Goal: Task Accomplishment & Management: Use online tool/utility

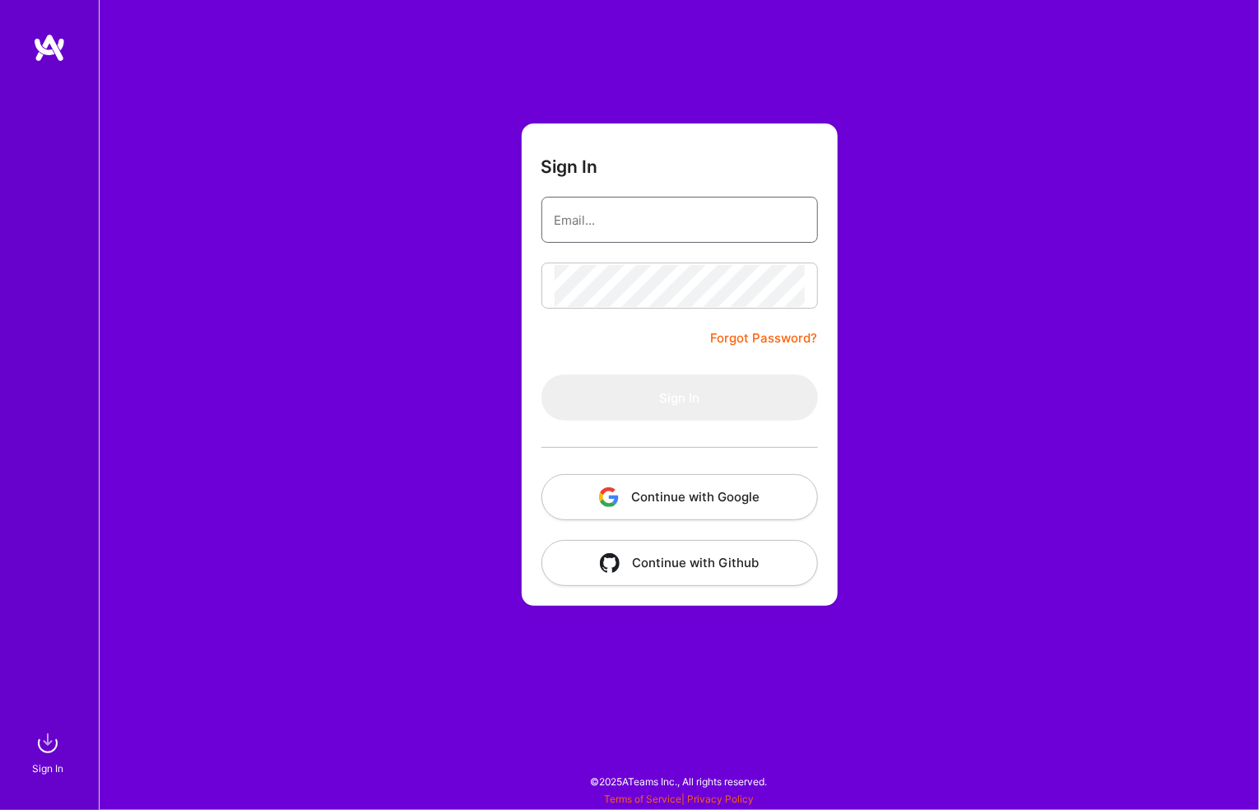
click at [590, 212] on input "email" at bounding box center [680, 220] width 250 height 42
type input "[PERSON_NAME][EMAIL_ADDRESS][PERSON_NAME][DOMAIN_NAME]"
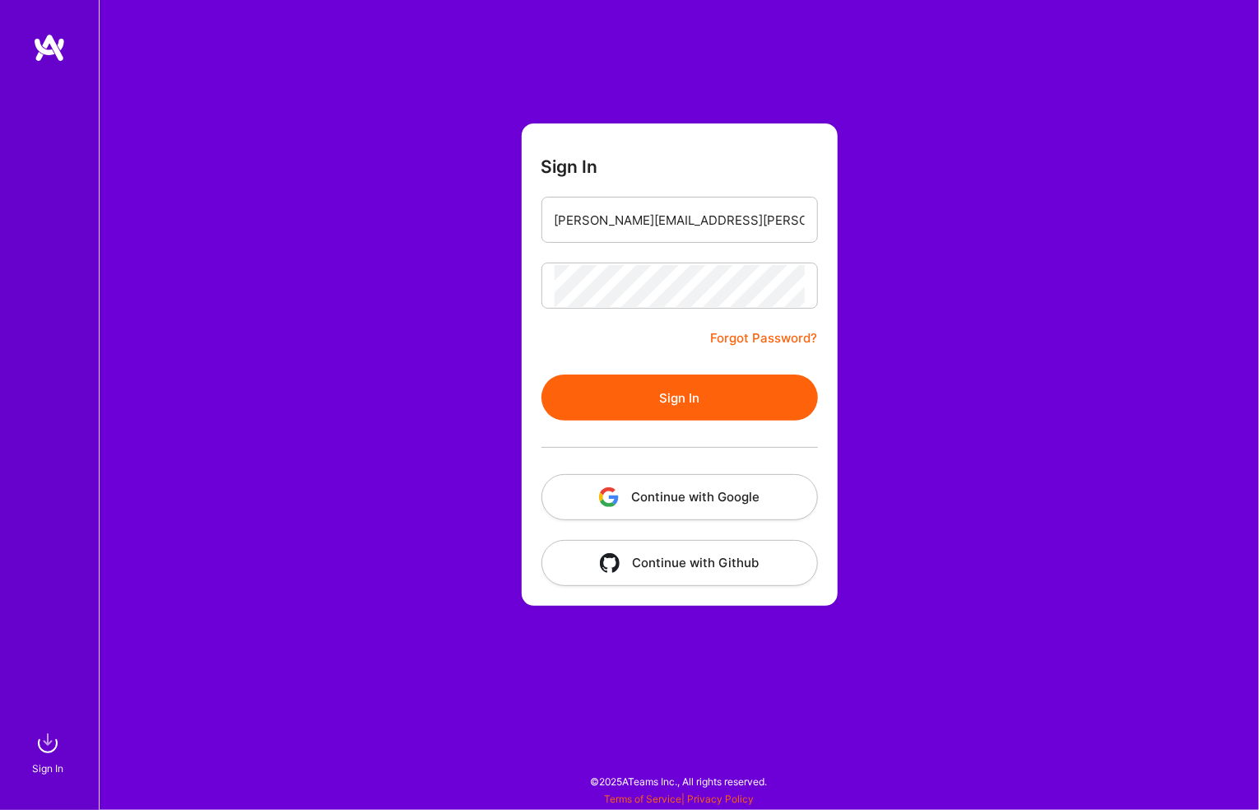
click at [542, 374] on button "Sign In" at bounding box center [680, 397] width 277 height 46
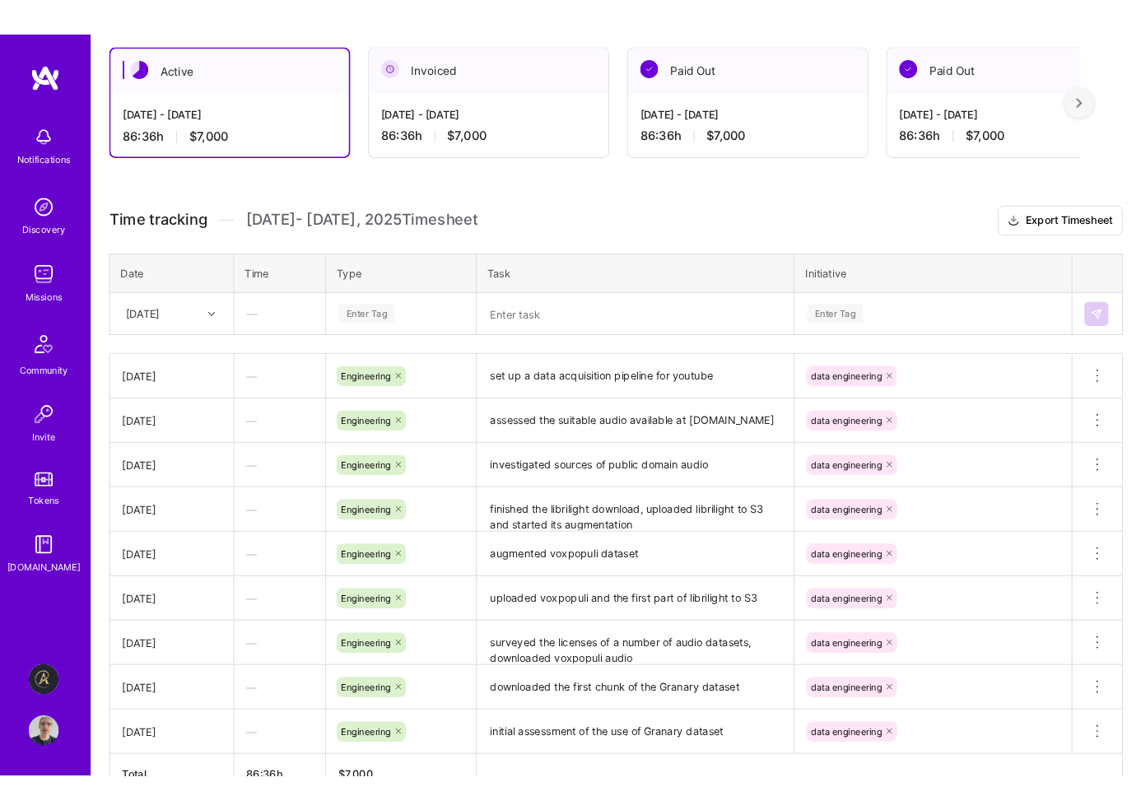
scroll to position [329, 0]
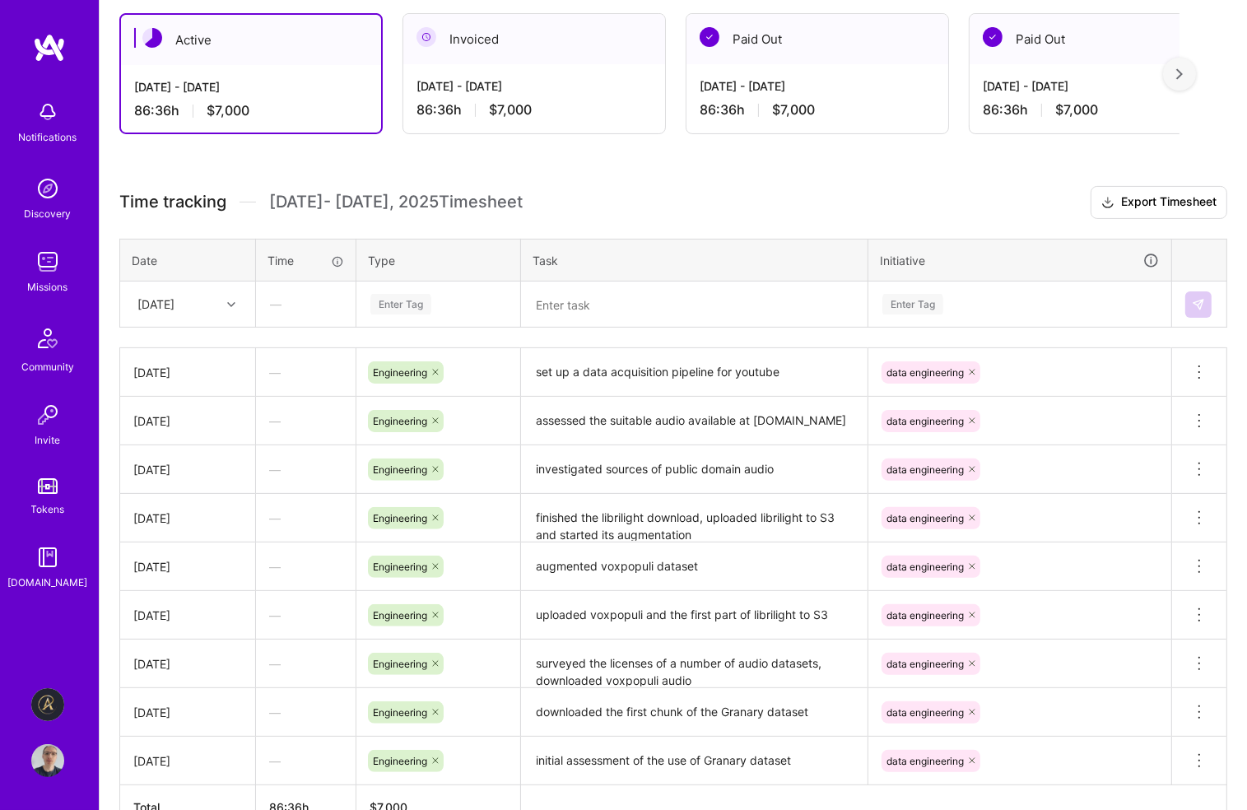
click at [407, 298] on div "Enter Tag" at bounding box center [400, 304] width 61 height 26
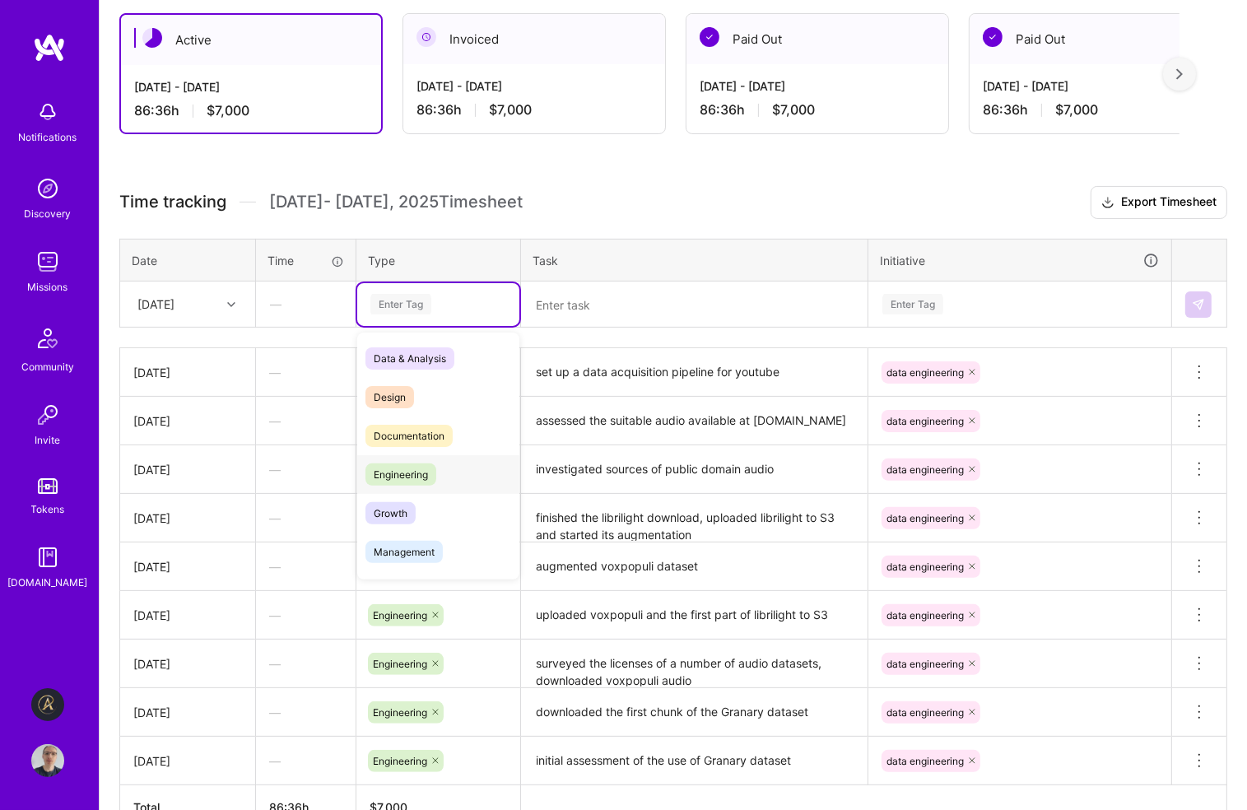
click at [407, 476] on span "Engineering" at bounding box center [400, 474] width 71 height 22
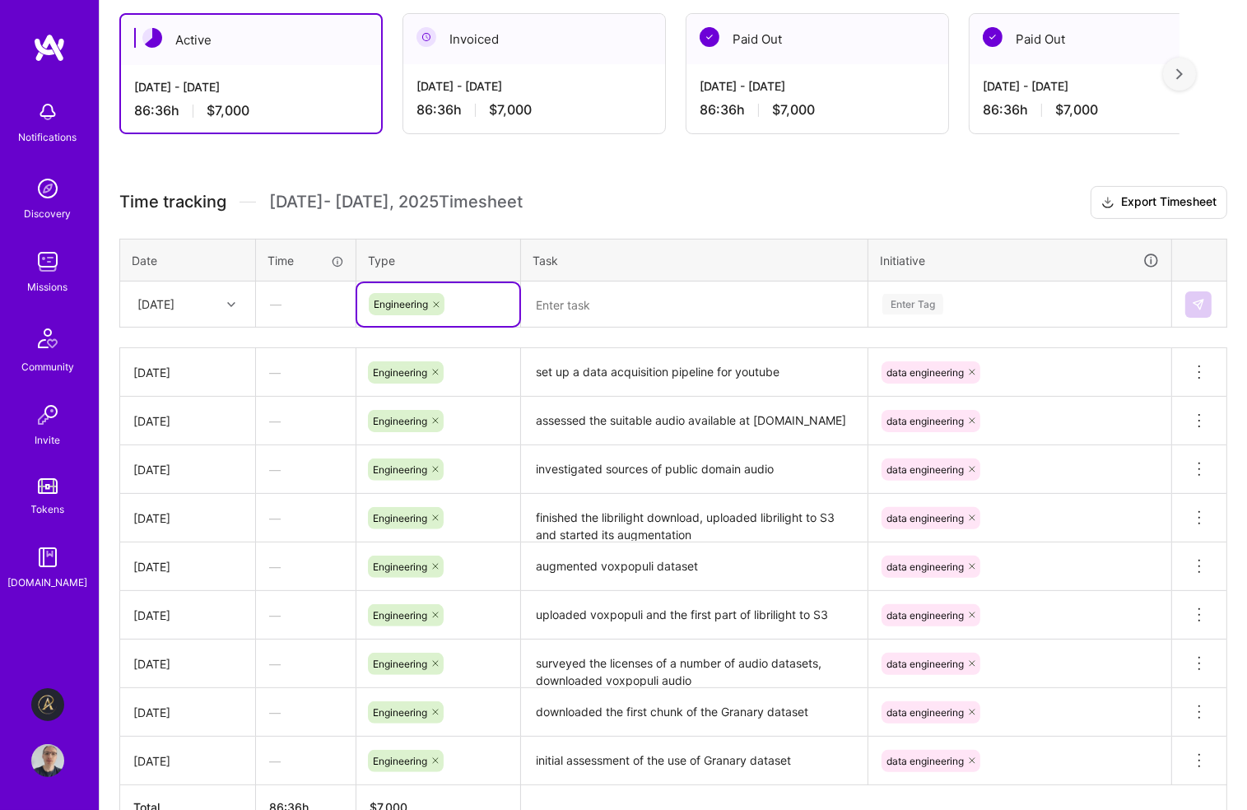
click at [935, 301] on div "Enter Tag" at bounding box center [912, 304] width 61 height 26
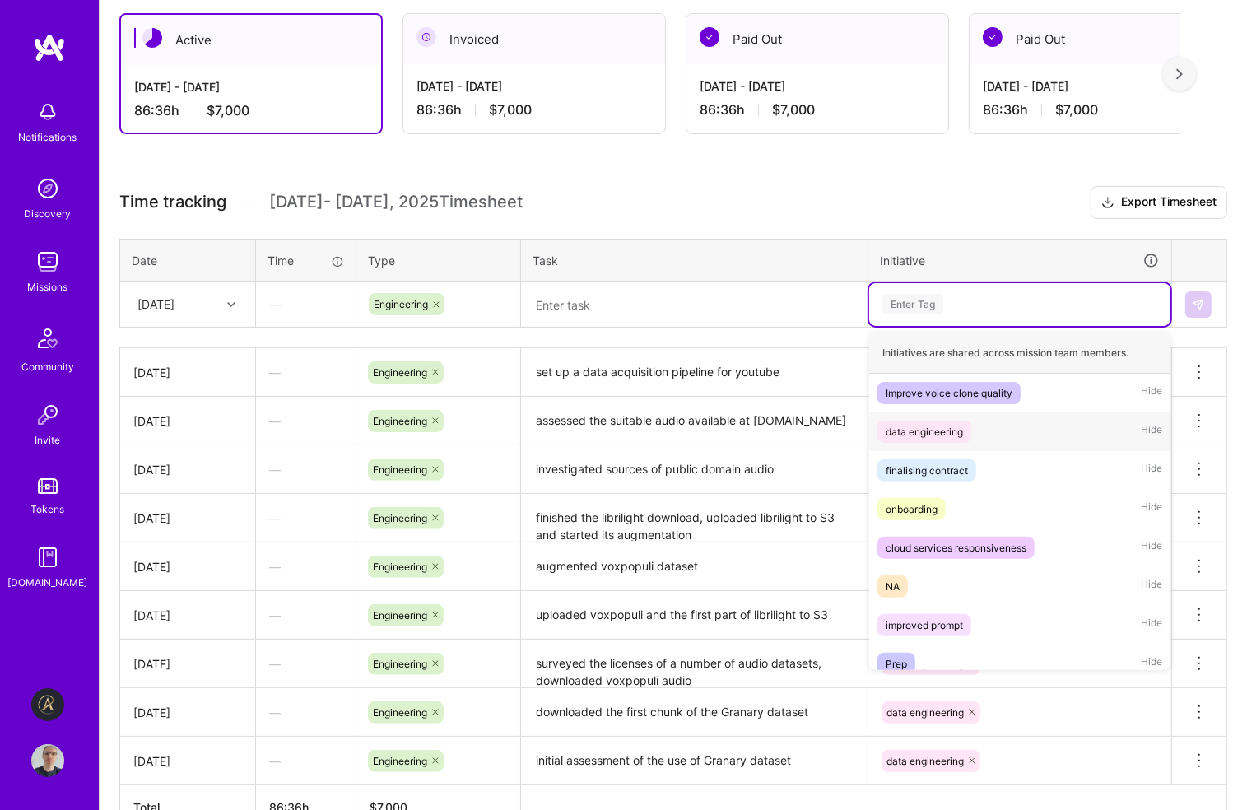
click at [940, 437] on span "data engineering" at bounding box center [924, 432] width 94 height 22
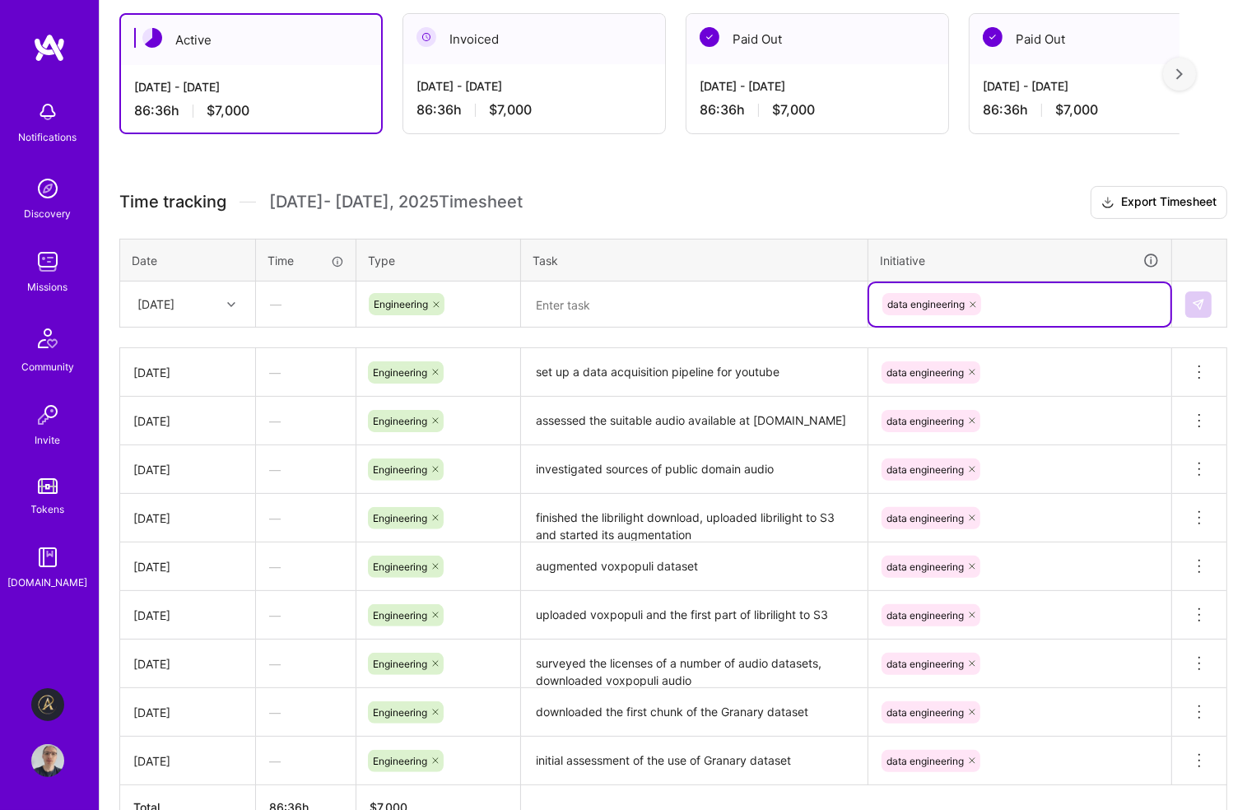
click at [691, 308] on textarea at bounding box center [694, 304] width 343 height 43
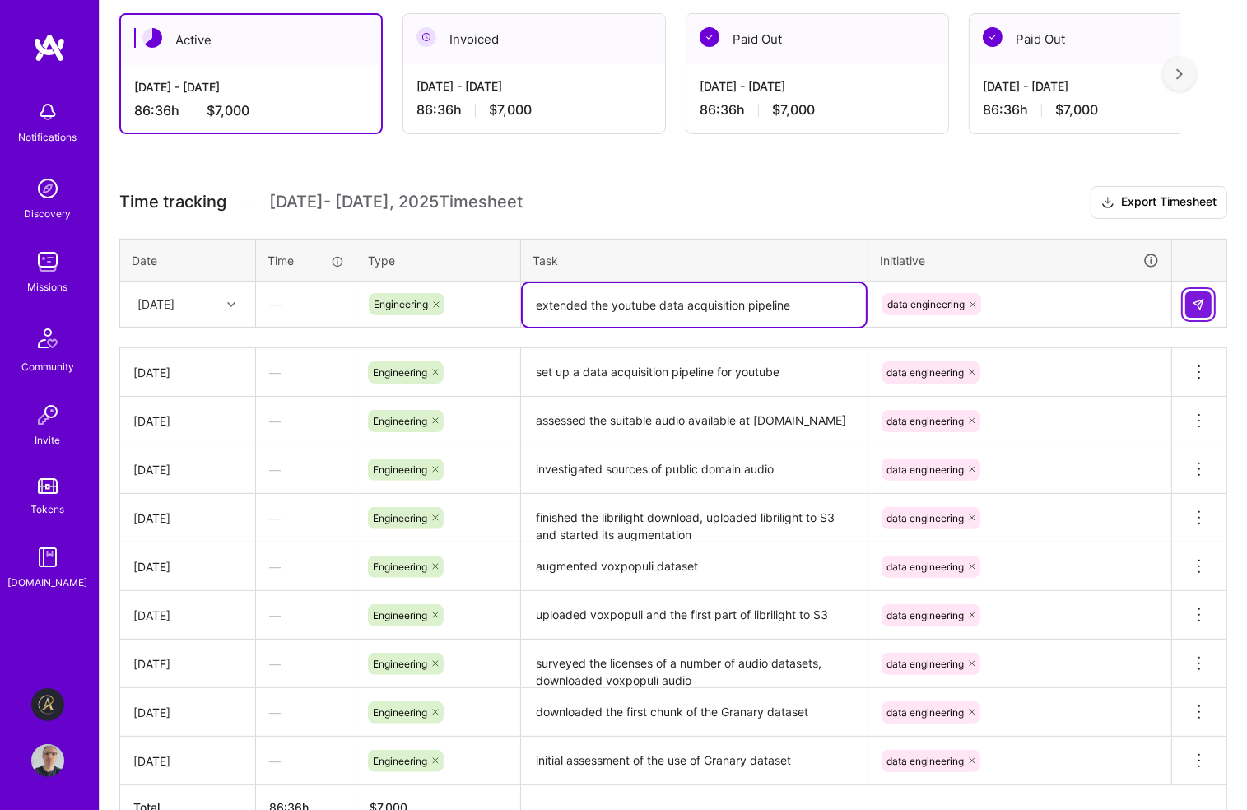
type textarea "extended the youtube data acquisition pipeline"
click at [1197, 308] on img at bounding box center [1198, 304] width 13 height 13
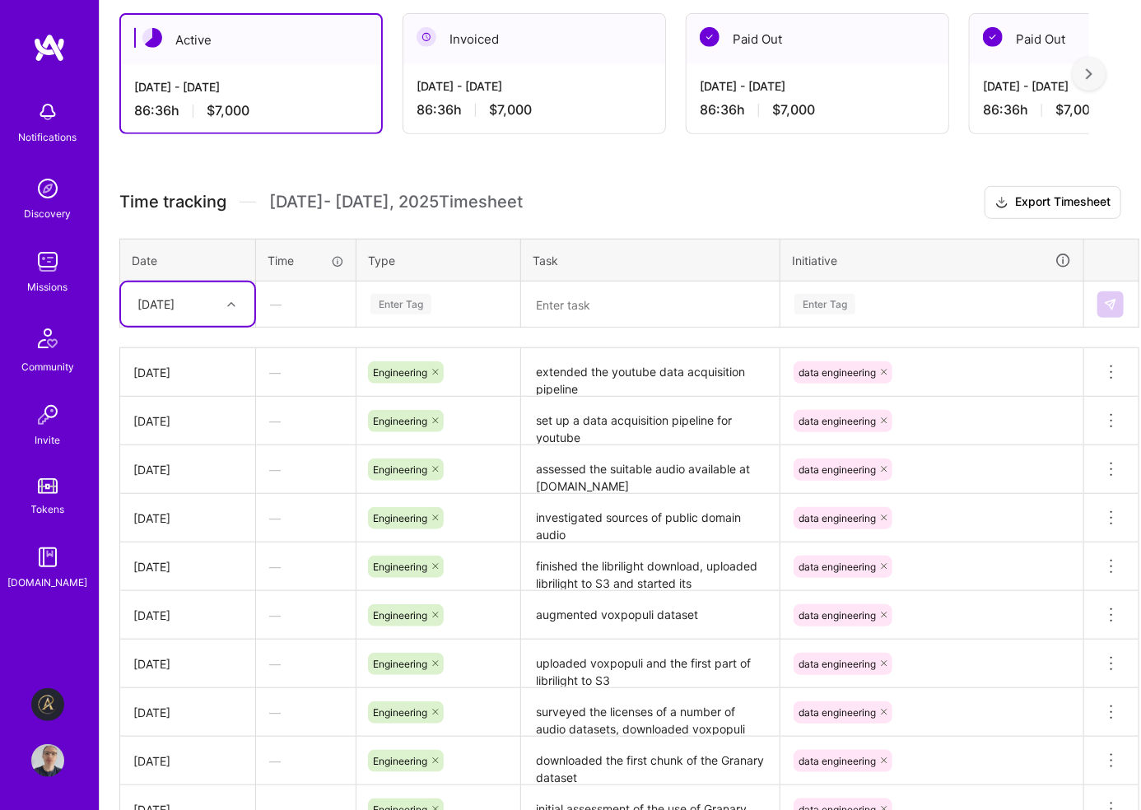
click at [645, 165] on div "This is a full-time [MEDICAL_DATA] mission, with a monthly rate of $14,000 per …" at bounding box center [620, 456] width 1041 height 1005
